Goal: Complete application form

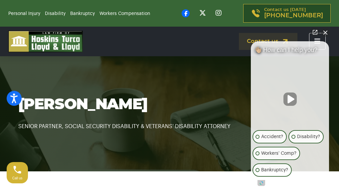
drag, startPoint x: 324, startPoint y: 73, endPoint x: 357, endPoint y: 90, distance: 37.8
click at [53, 12] on link "Disability" at bounding box center [55, 13] width 21 height 5
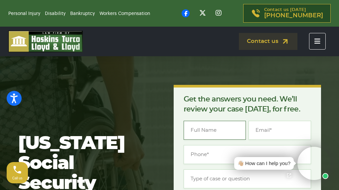
click at [203, 128] on input "Name *" at bounding box center [215, 130] width 63 height 19
type input "Marilyn Francine Hooks"
type input "hooksmarilyn82@gmail.com"
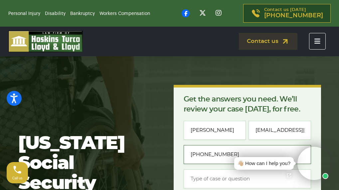
click at [227, 155] on input "(561) 714-5126" at bounding box center [247, 154] width 127 height 19
type input "(561) 812-8918"
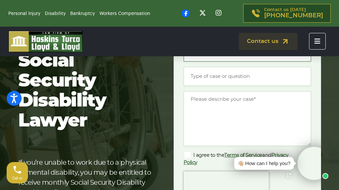
scroll to position [106, 0]
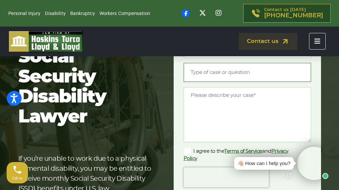
click at [221, 73] on input "Type of case or question *" at bounding box center [247, 72] width 127 height 19
type input "Already working on my case"
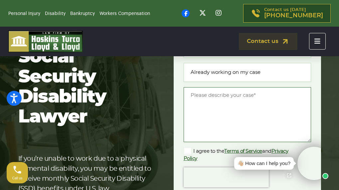
click at [194, 103] on textarea "Message *" at bounding box center [247, 114] width 127 height 55
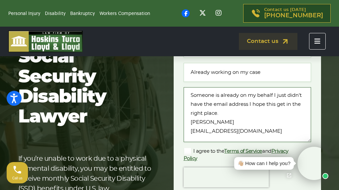
click at [199, 140] on textarea "Someone is already on my behalf I just didn't have the email address I hope thi…" at bounding box center [247, 114] width 127 height 55
click at [268, 132] on textarea "Someone is already on my behalf I just didn't have the email address I hope thi…" at bounding box center [247, 114] width 127 height 55
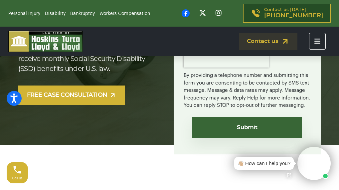
scroll to position [230, 0]
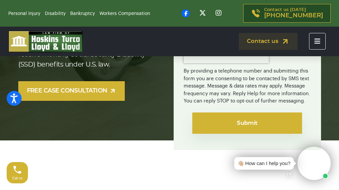
type textarea "Someone is already on my behalf I just didn't have the email address I hope thi…"
click at [256, 127] on input "Submit" at bounding box center [247, 122] width 110 height 21
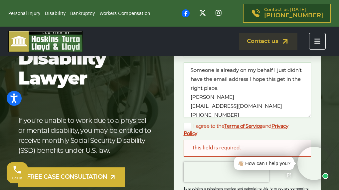
scroll to position [173, 0]
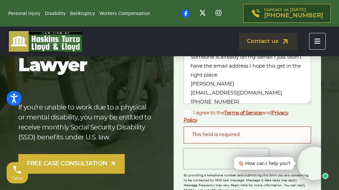
click at [190, 116] on label "I agree to the Terms of Service and Privacy Policy" at bounding box center [242, 116] width 117 height 15
click at [0, 0] on input "I agree to the Terms of Service and Privacy Policy" at bounding box center [0, 0] width 0 height 0
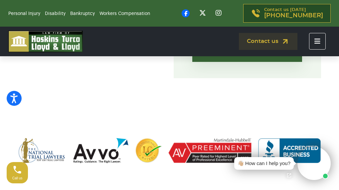
scroll to position [293, 0]
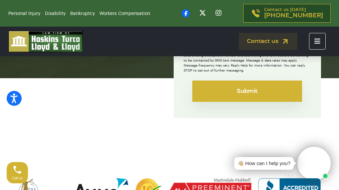
click at [244, 89] on input "Submit" at bounding box center [247, 90] width 110 height 21
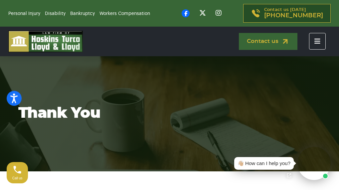
click at [284, 46] on img at bounding box center [285, 41] width 8 height 8
